Goal: Navigation & Orientation: Find specific page/section

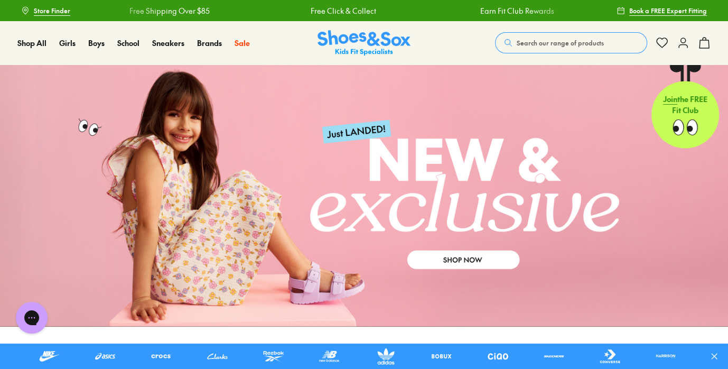
click at [517, 48] on span "Search our range of products" at bounding box center [560, 43] width 87 height 10
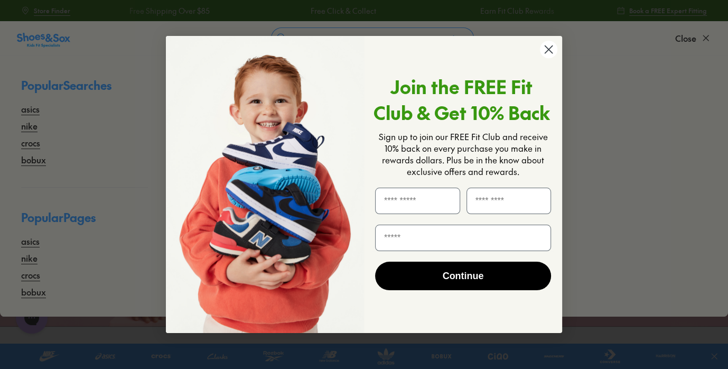
click at [550, 50] on circle "Close dialog" at bounding box center [548, 49] width 17 height 17
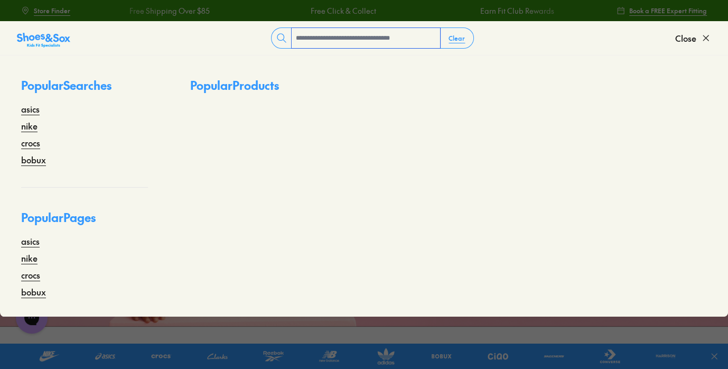
click at [376, 48] on input "text" at bounding box center [366, 38] width 148 height 20
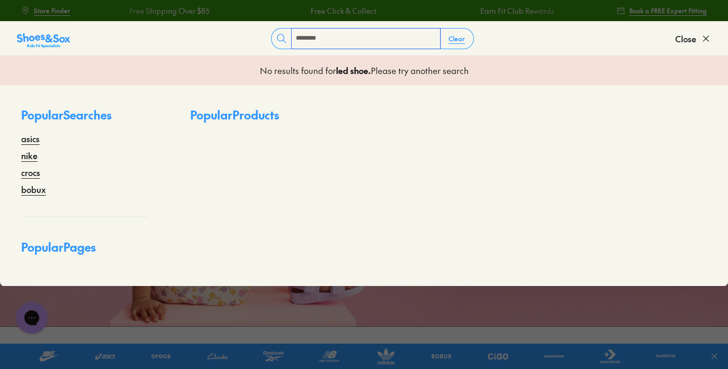
type input "********"
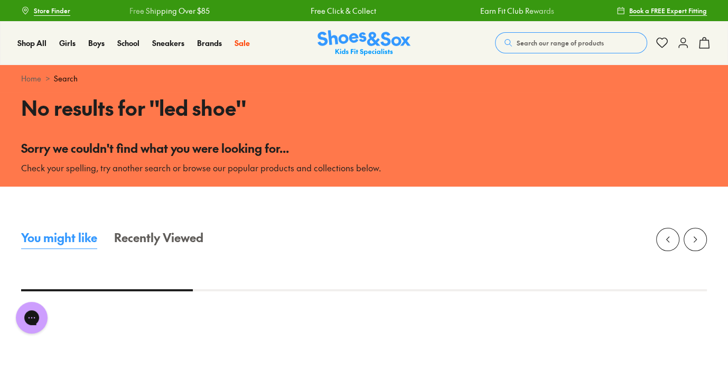
click at [60, 14] on span "Store Finder" at bounding box center [52, 11] width 36 height 10
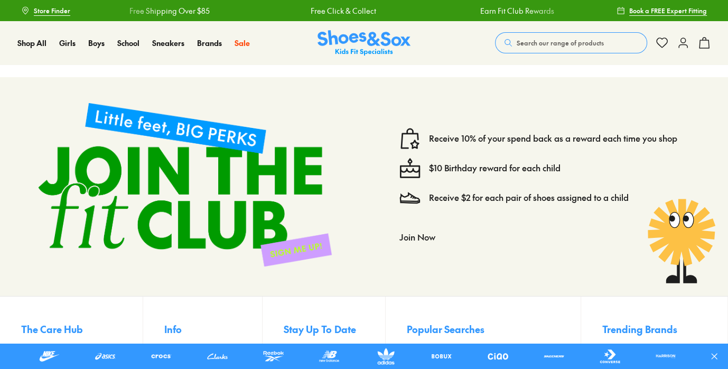
click at [517, 47] on span "Search our range of products" at bounding box center [560, 43] width 87 height 10
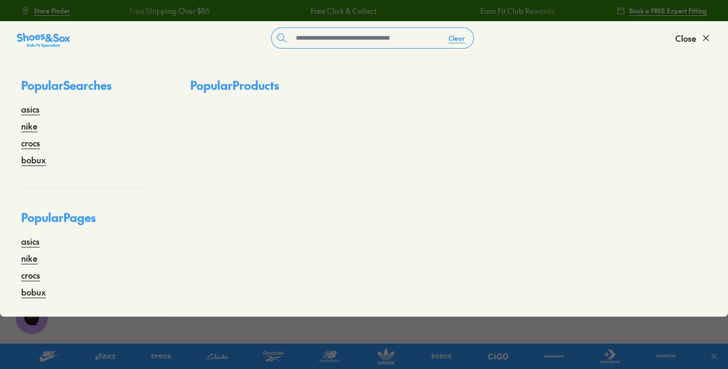
click at [70, 14] on span "Store Finder" at bounding box center [52, 11] width 36 height 10
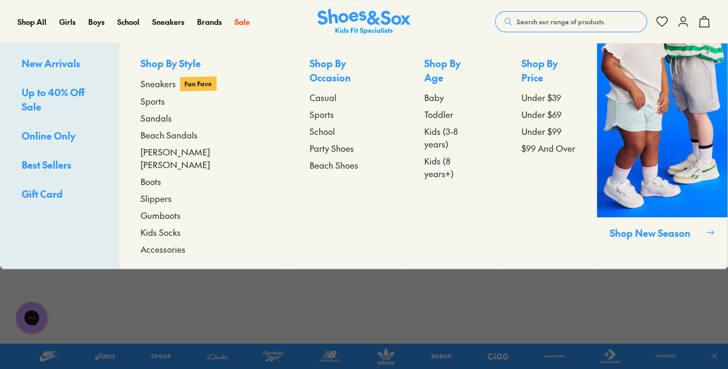
scroll to position [288, 0]
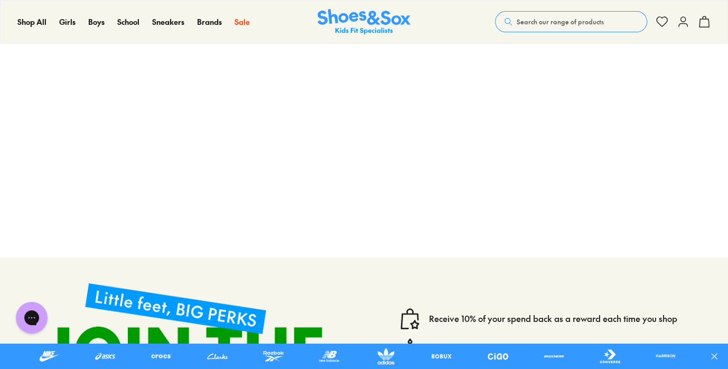
click at [341, 14] on img at bounding box center [364, 22] width 93 height 26
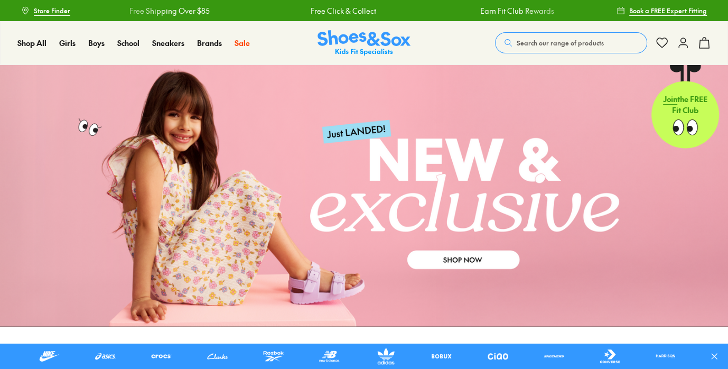
click at [70, 10] on span "Store Finder" at bounding box center [52, 11] width 36 height 10
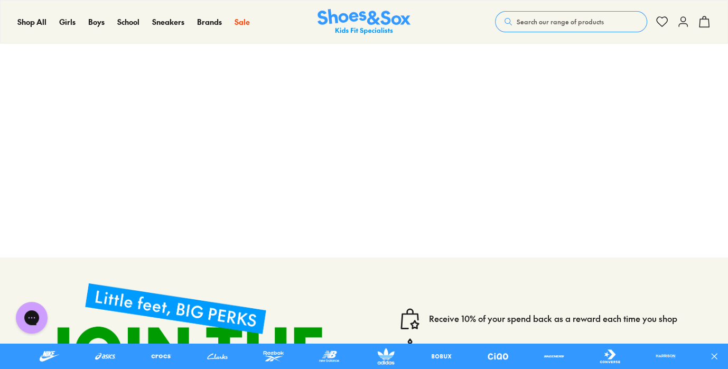
scroll to position [192, 0]
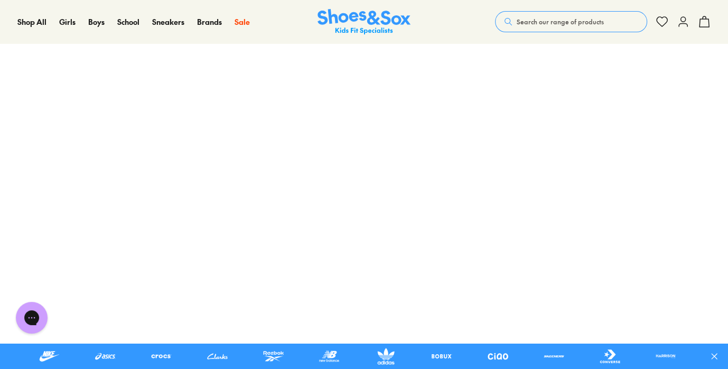
click at [517, 17] on span "Search our range of products" at bounding box center [560, 22] width 87 height 10
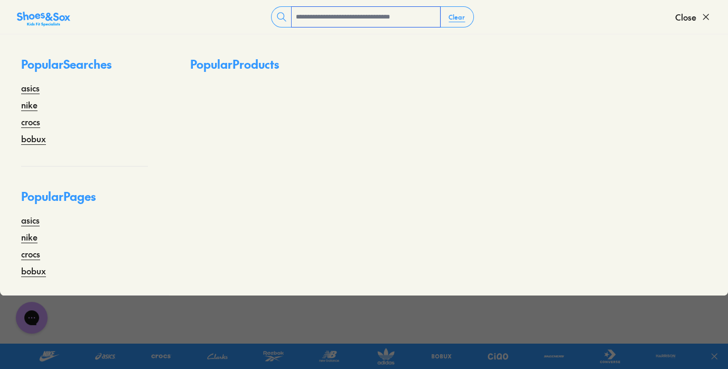
scroll to position [0, 0]
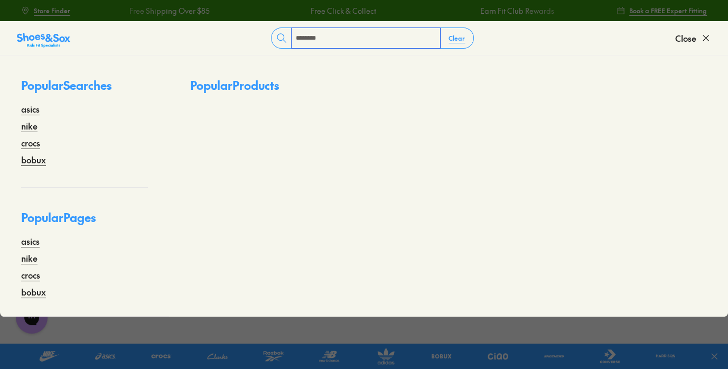
type input "********"
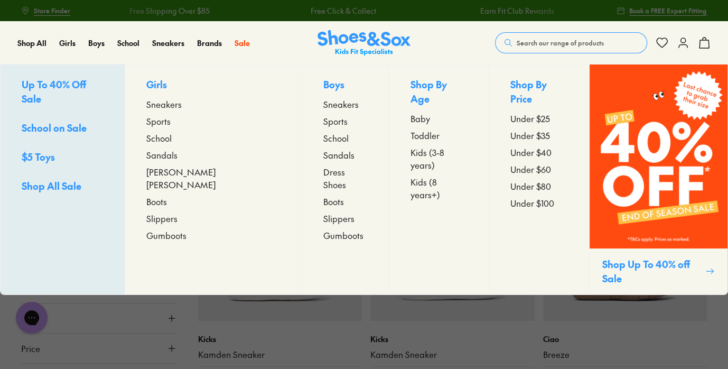
click at [182, 110] on span "Sneakers" at bounding box center [163, 104] width 35 height 13
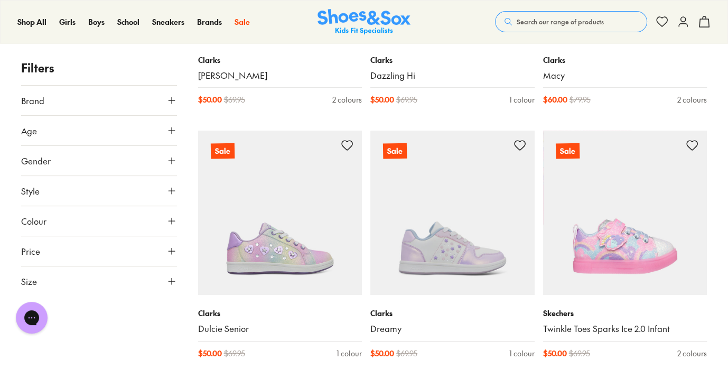
scroll to position [288, 0]
